Goal: Browse casually: Explore the website without a specific task or goal

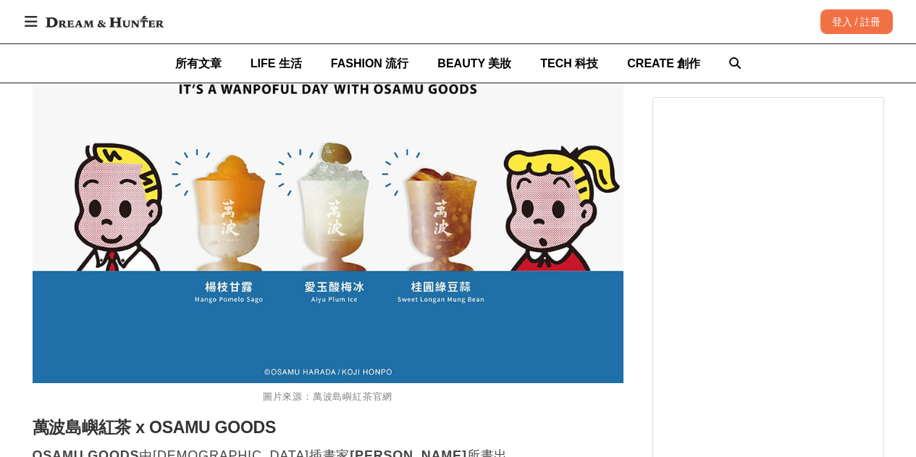
scroll to position [2738, 0]
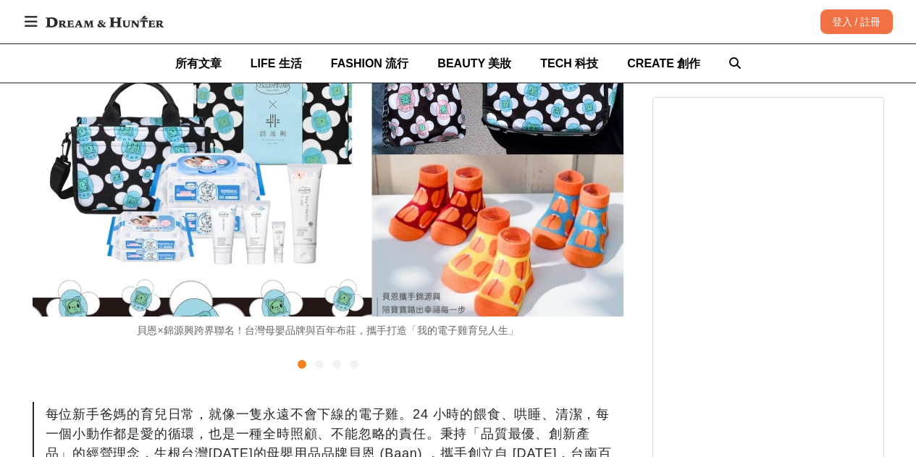
scroll to position [4710, 0]
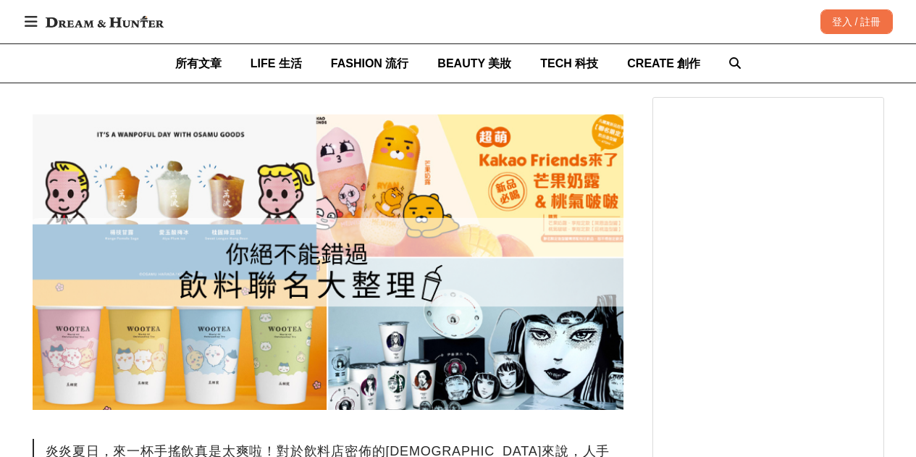
scroll to position [297, 0]
